Goal: Task Accomplishment & Management: Manage account settings

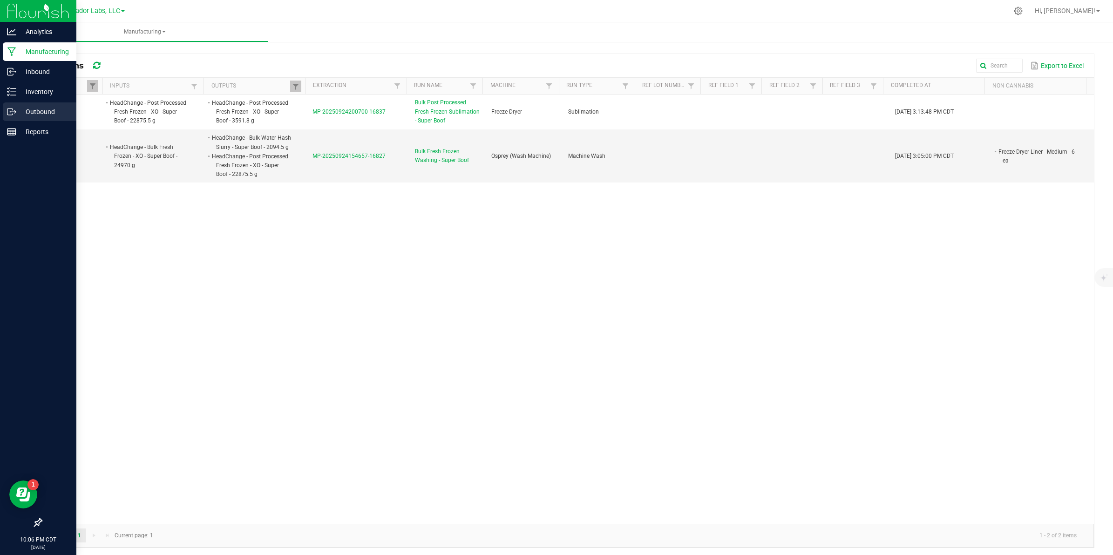
click at [18, 108] on p "Outbound" at bounding box center [44, 111] width 56 height 11
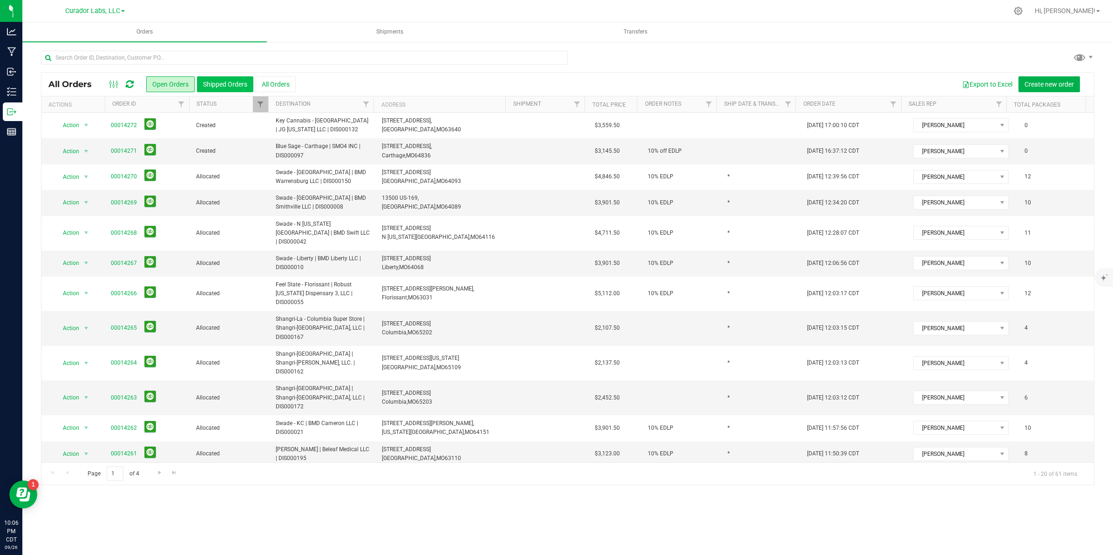
click at [221, 84] on button "Shipped Orders" at bounding box center [225, 84] width 56 height 16
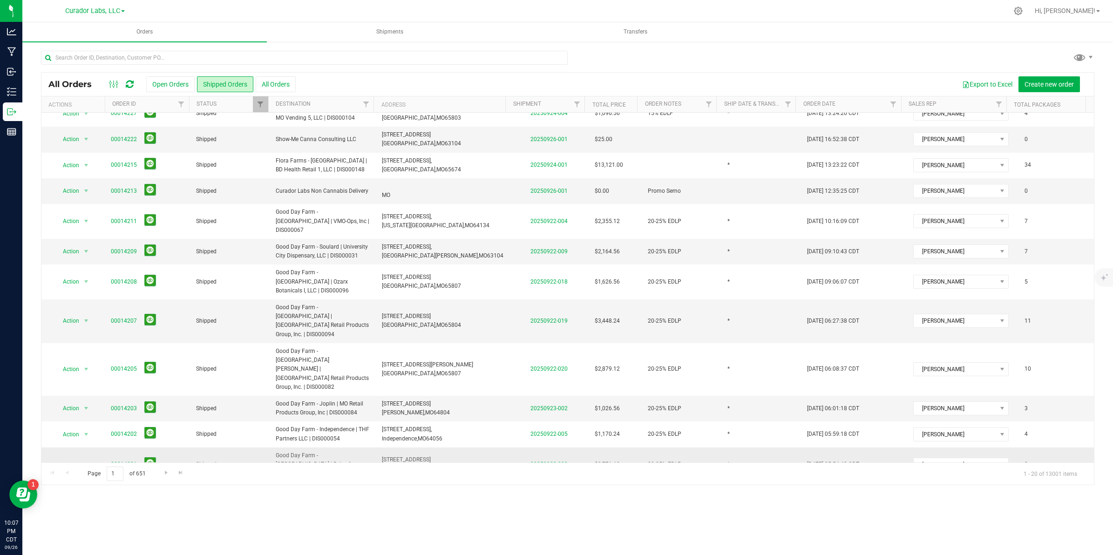
scroll to position [203, 0]
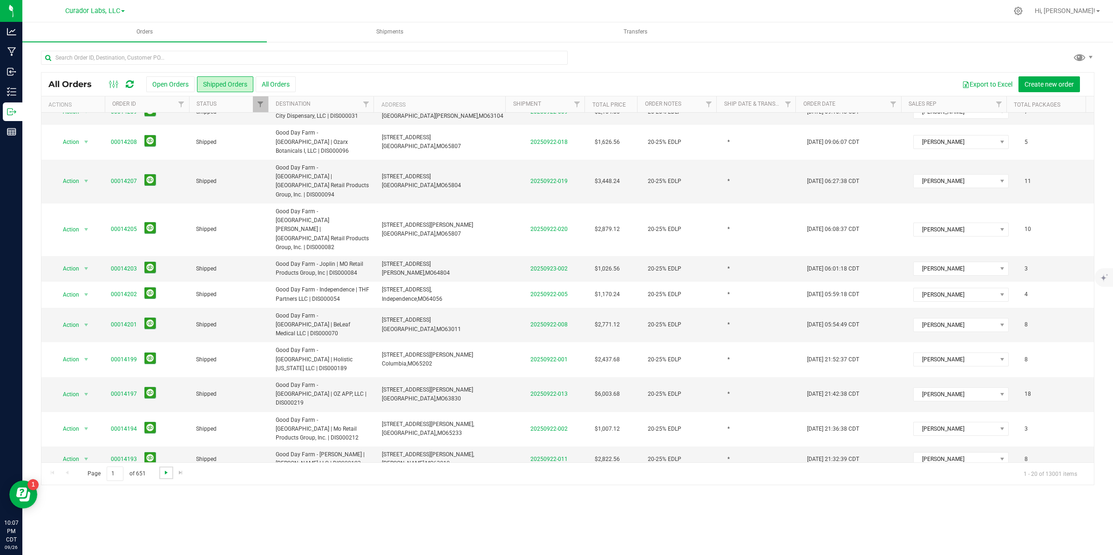
click at [163, 474] on span "Go to the next page" at bounding box center [166, 472] width 7 height 7
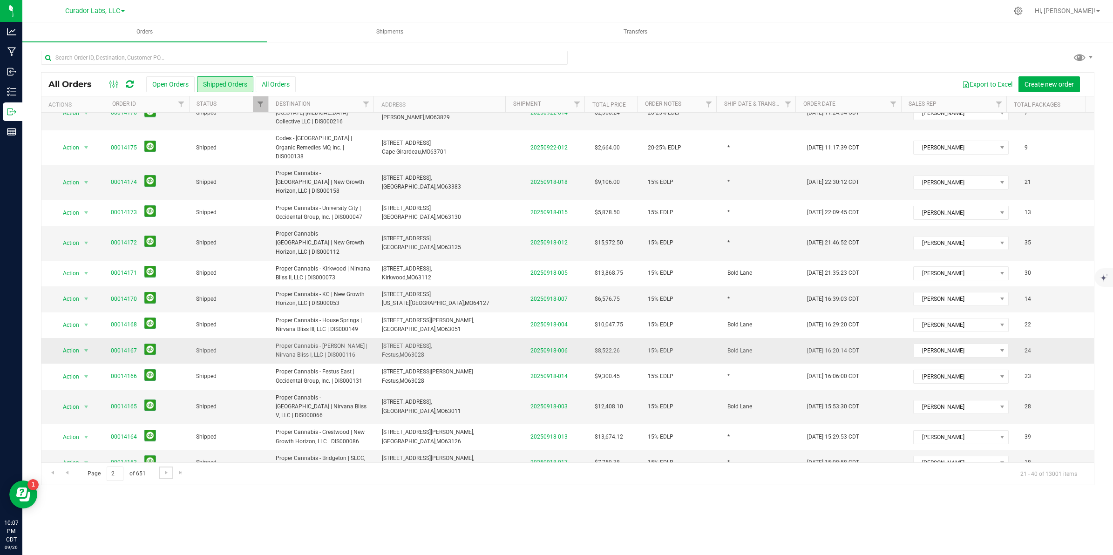
scroll to position [185, 0]
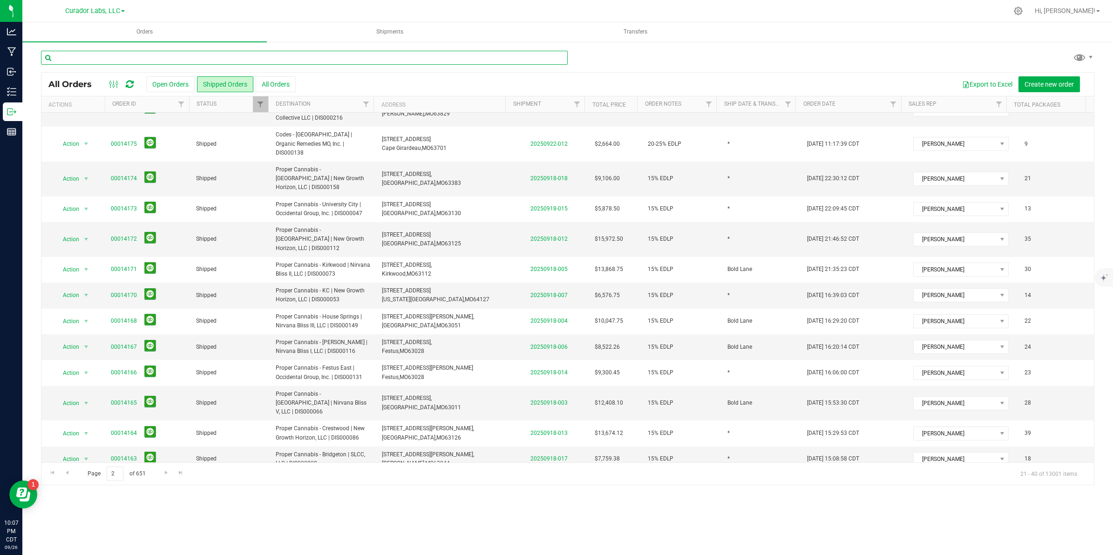
click at [85, 59] on input "text" at bounding box center [304, 58] width 527 height 14
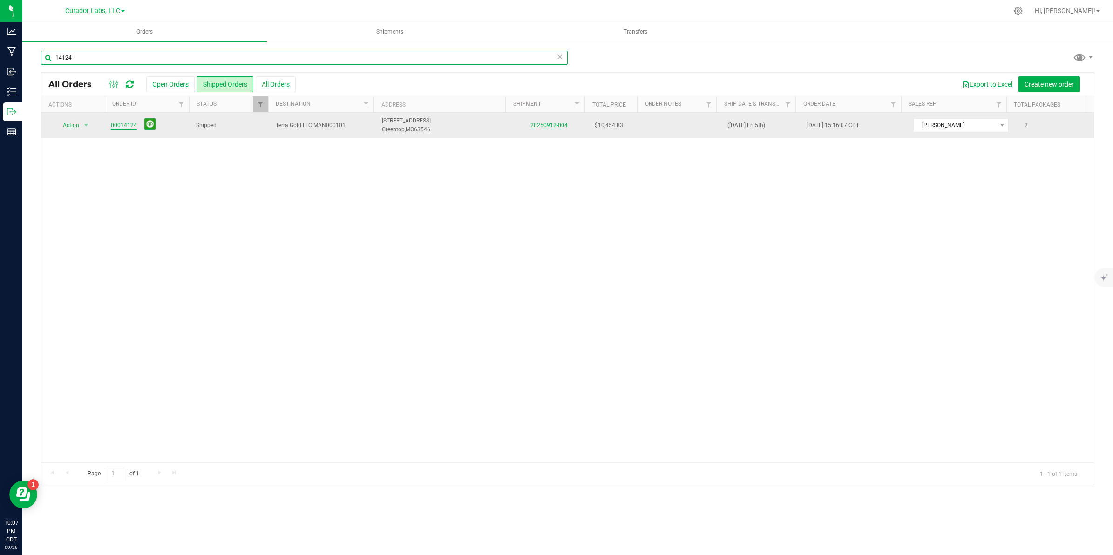
type input "14124"
click at [118, 128] on link "00014124" at bounding box center [124, 125] width 26 height 9
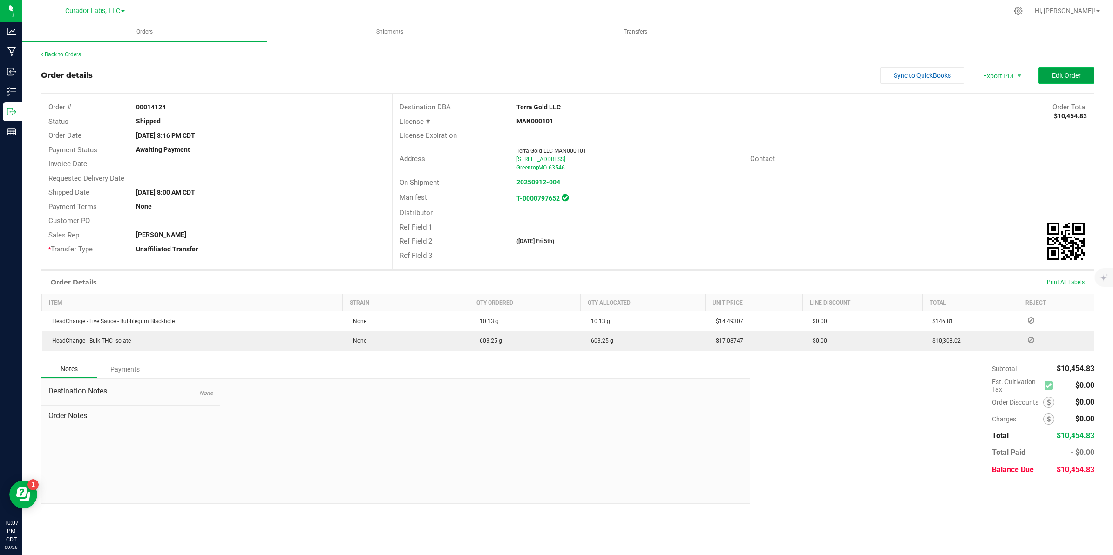
click at [1072, 80] on button "Edit Order" at bounding box center [1067, 75] width 56 height 17
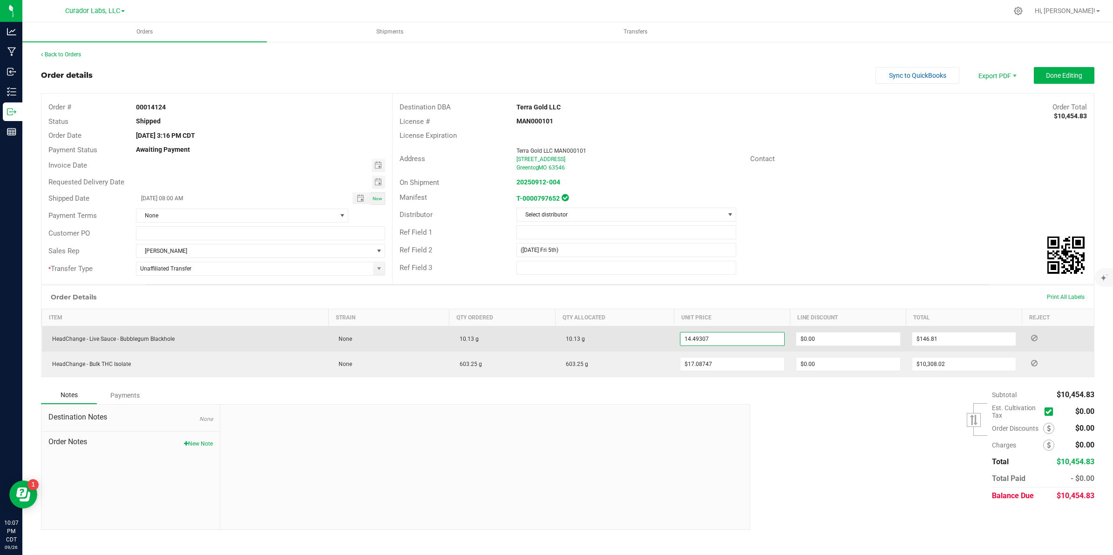
click at [727, 344] on input "14.49307" at bounding box center [732, 339] width 104 height 13
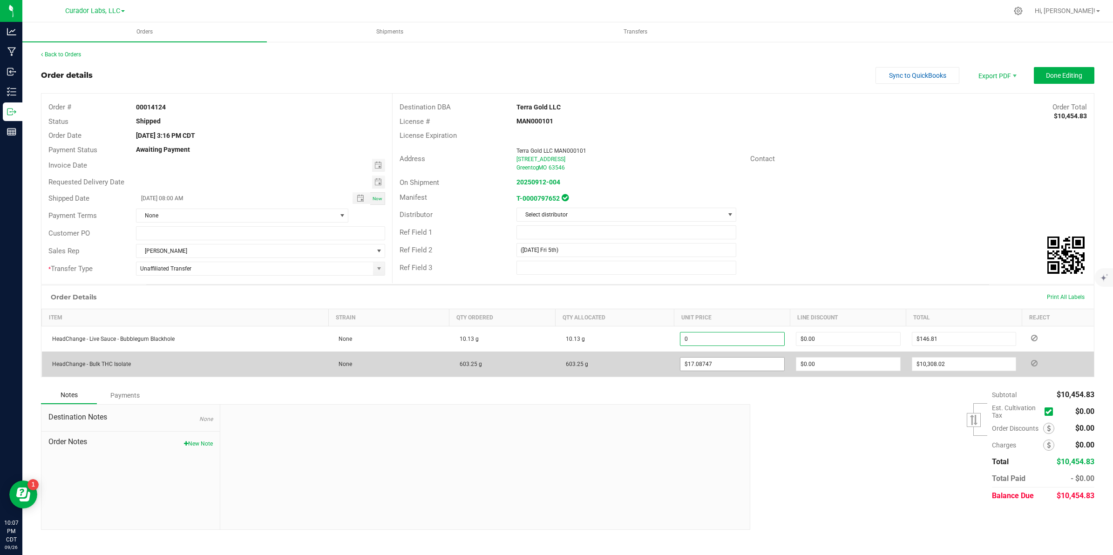
type input "$0.00000"
type input "$0.00"
click at [727, 368] on input "17.08747" at bounding box center [732, 364] width 104 height 13
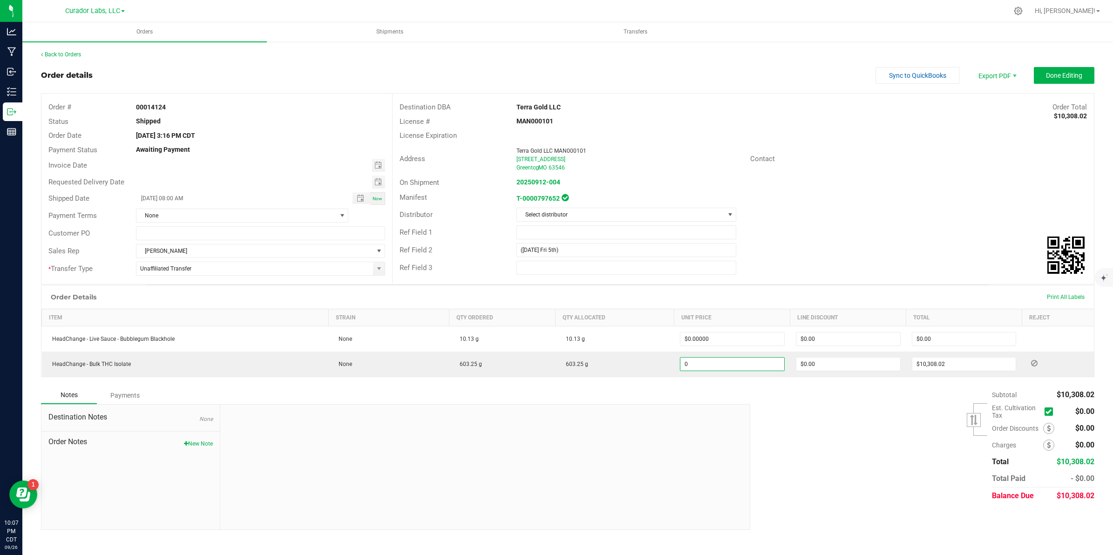
type input "$0.00000"
type input "$0.00"
click at [865, 450] on div "Subtotal $10,308.02 Est. Cultivation Tax" at bounding box center [918, 446] width 351 height 118
click at [1065, 73] on span "Done Editing" at bounding box center [1064, 75] width 36 height 7
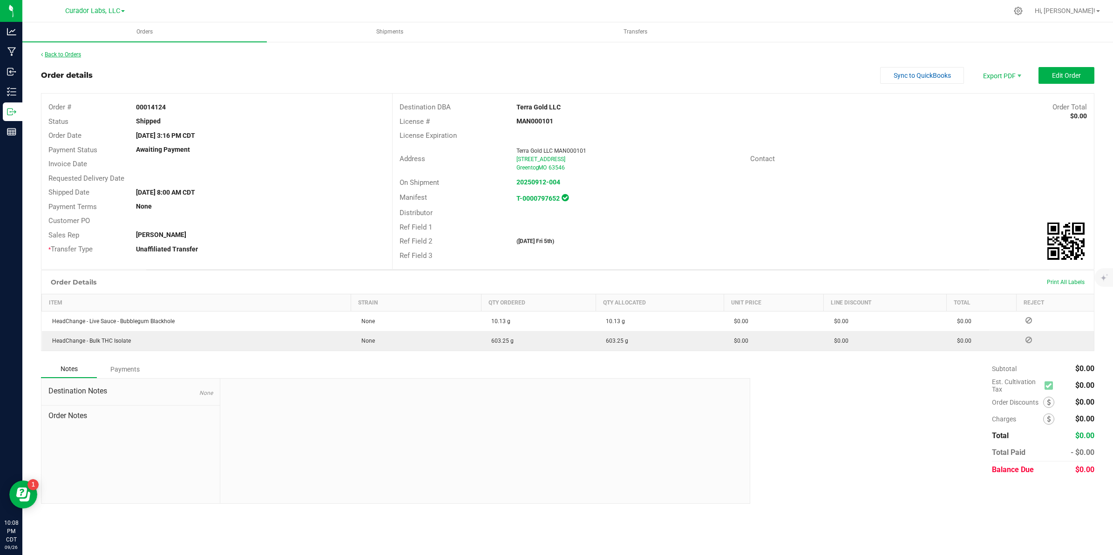
click at [63, 56] on link "Back to Orders" at bounding box center [61, 54] width 40 height 7
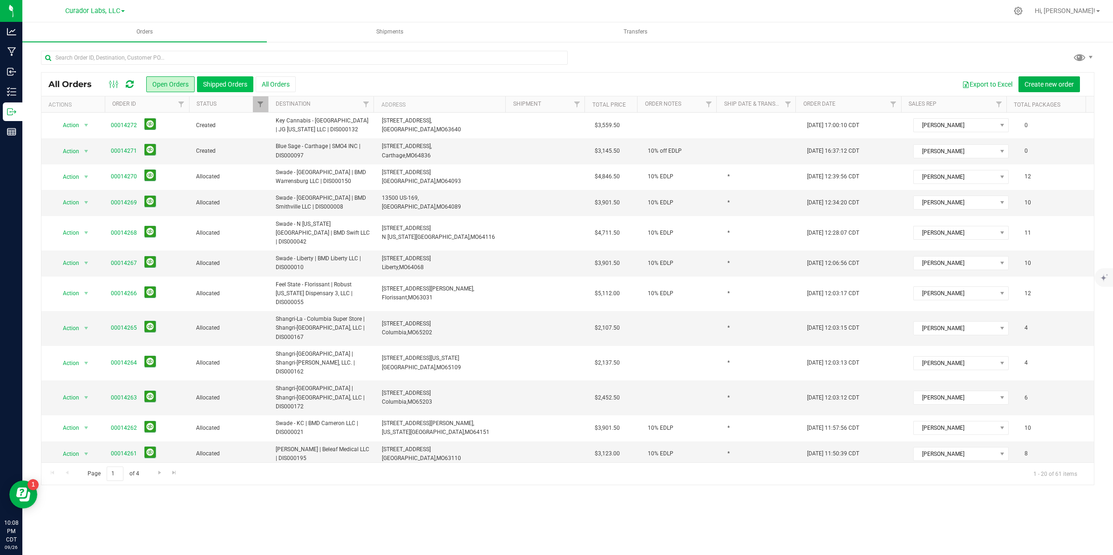
click at [221, 82] on button "Shipped Orders" at bounding box center [225, 84] width 56 height 16
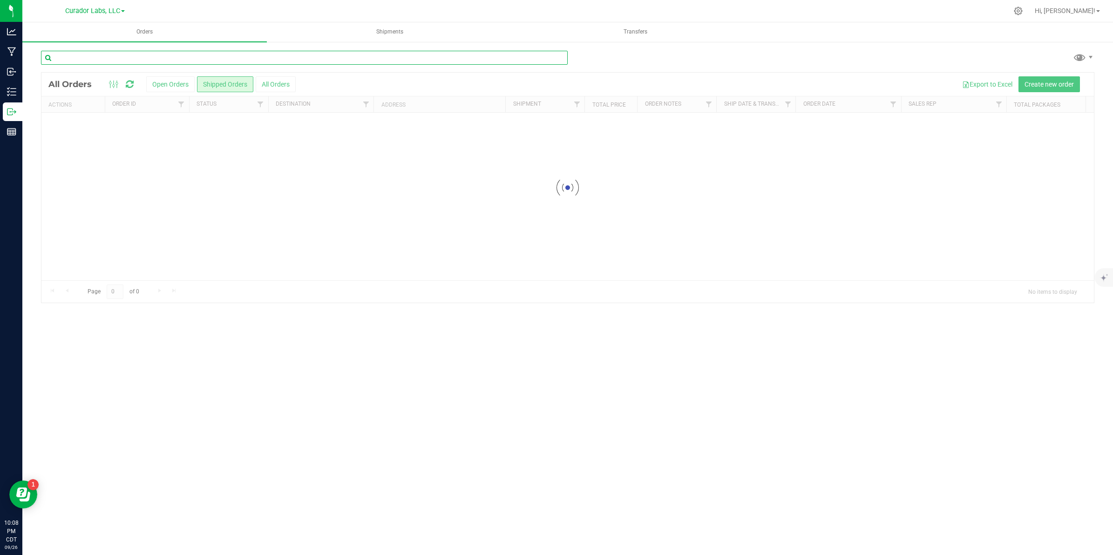
click at [198, 57] on input "text" at bounding box center [304, 58] width 527 height 14
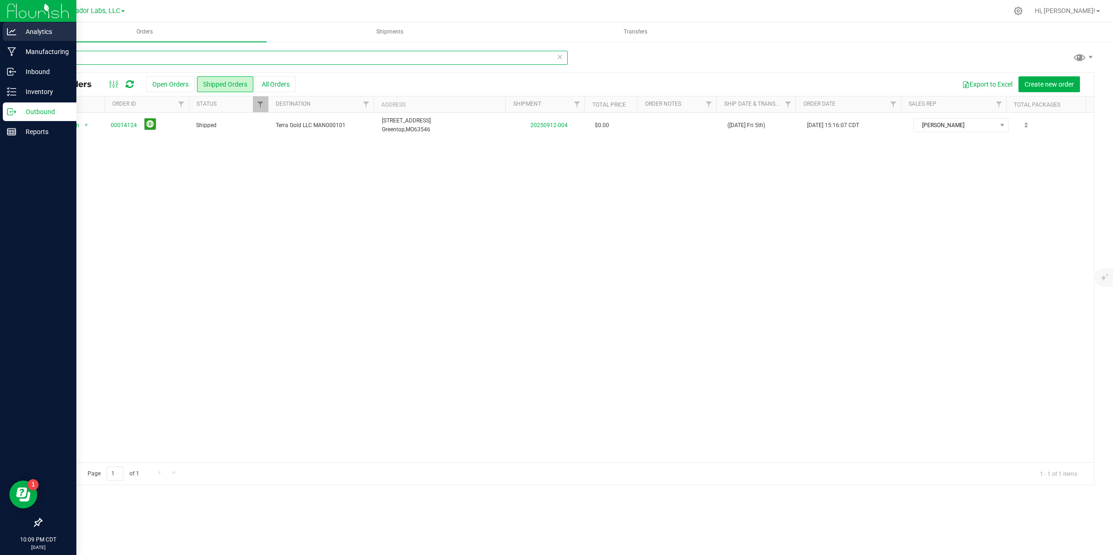
type input "14124"
click at [23, 31] on p "Analytics" at bounding box center [44, 31] width 56 height 11
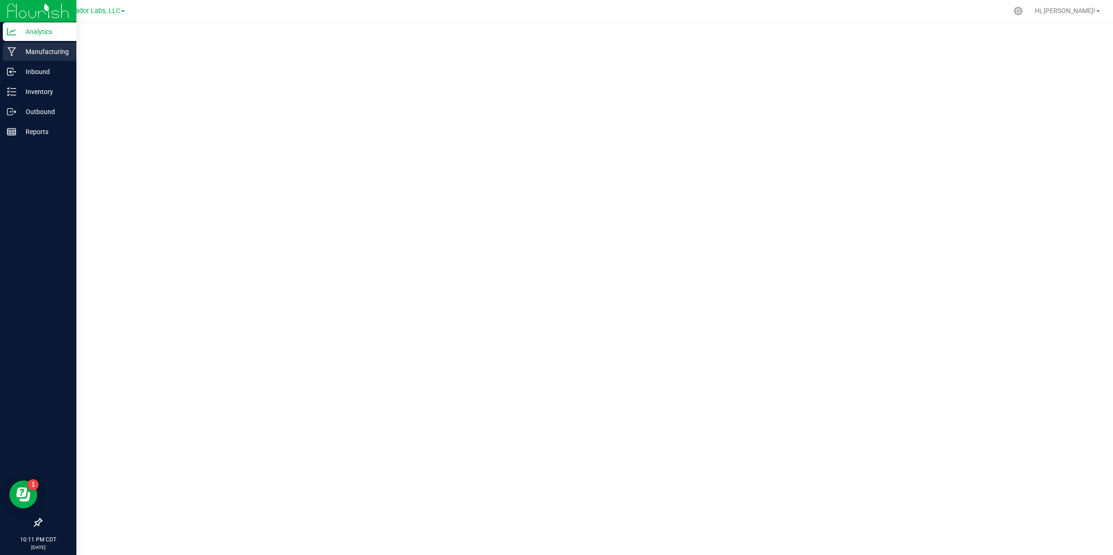
click at [20, 51] on p "Manufacturing" at bounding box center [44, 51] width 56 height 11
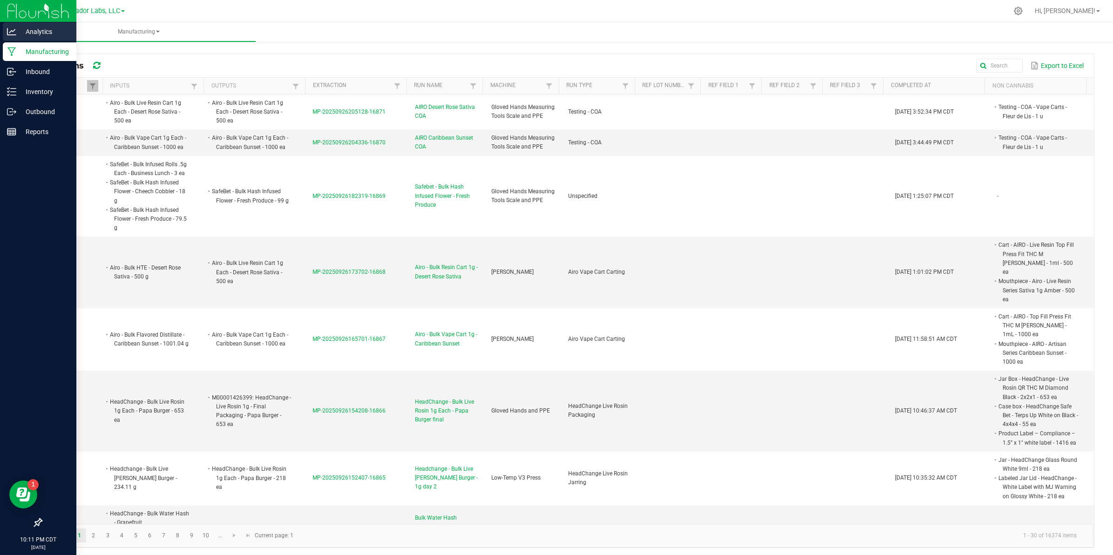
click at [35, 33] on p "Analytics" at bounding box center [44, 31] width 56 height 11
